Goal: Navigation & Orientation: Find specific page/section

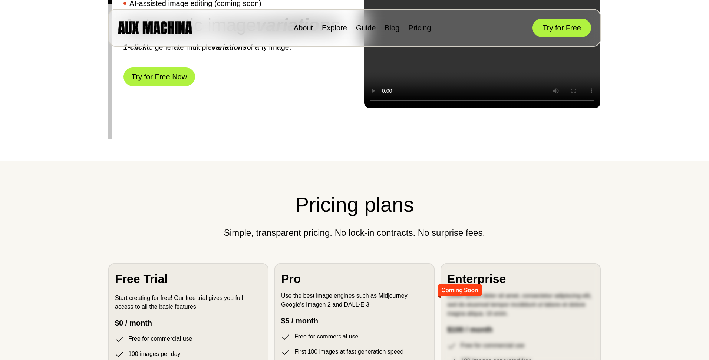
scroll to position [1191, 0]
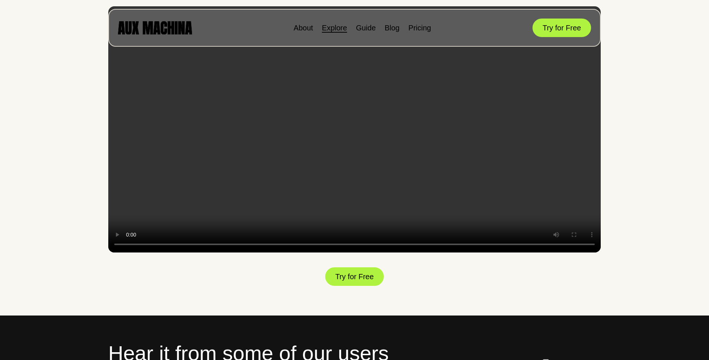
click at [334, 25] on link "Explore" at bounding box center [334, 28] width 25 height 8
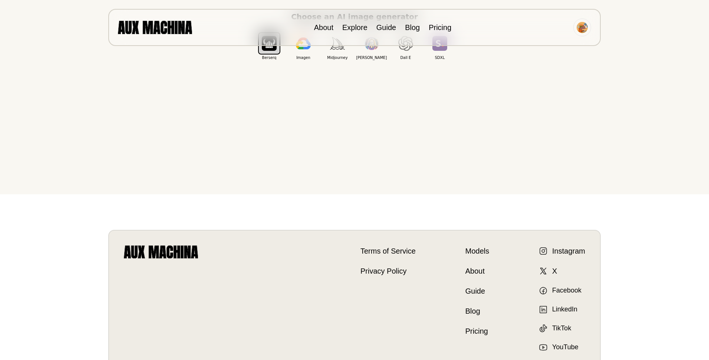
scroll to position [254, 0]
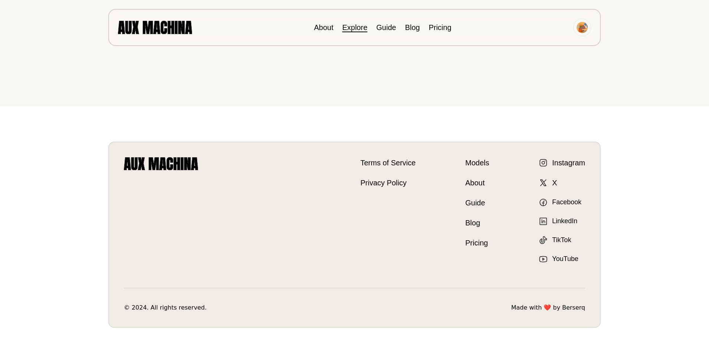
click at [363, 27] on link "Explore" at bounding box center [354, 27] width 25 height 8
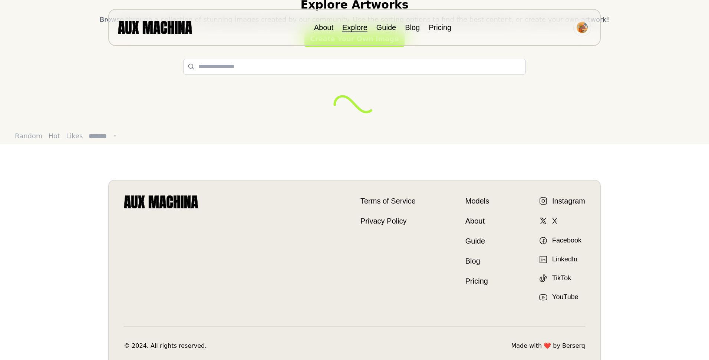
scroll to position [103, 0]
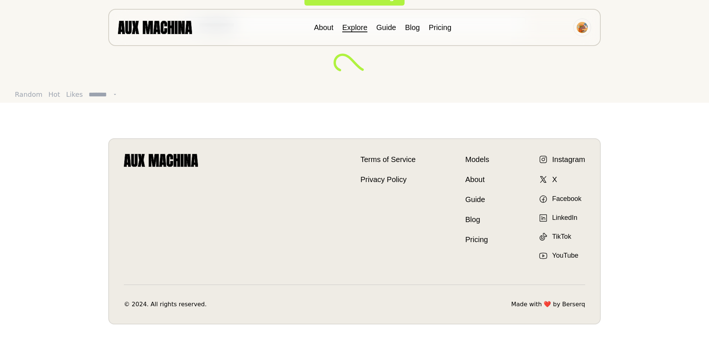
click at [552, 305] on p "Made with ❤️ by Berserq" at bounding box center [548, 304] width 74 height 9
click at [565, 305] on link "Berserq" at bounding box center [573, 304] width 23 height 9
